Goal: Transaction & Acquisition: Book appointment/travel/reservation

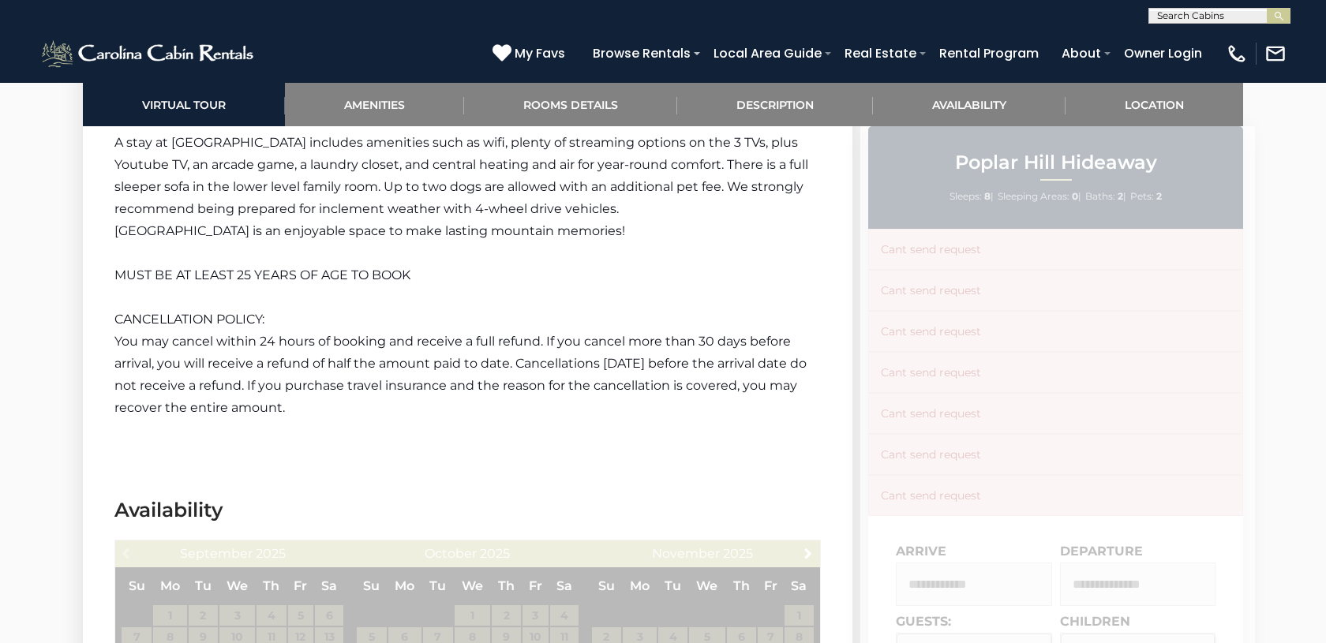
scroll to position [2311, 0]
